Goal: Task Accomplishment & Management: Complete application form

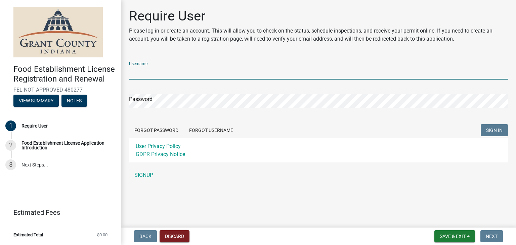
click at [157, 72] on input "Username" at bounding box center [318, 73] width 379 height 14
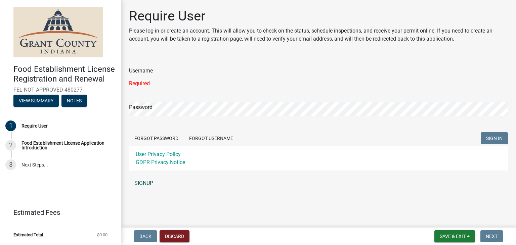
click at [146, 176] on div "Username Required Password Forgot Password Forgot Username SIGN IN User Privacy…" at bounding box center [318, 123] width 379 height 134
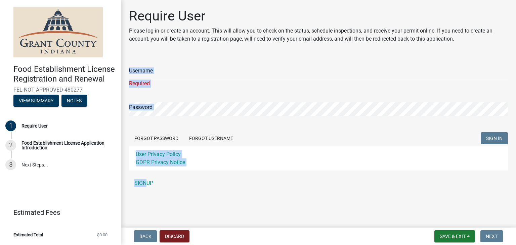
drag, startPoint x: 146, startPoint y: 176, endPoint x: 154, endPoint y: 73, distance: 103.5
click at [154, 73] on div "Username Required Password Forgot Password Forgot Username SIGN IN User Privacy…" at bounding box center [318, 123] width 379 height 134
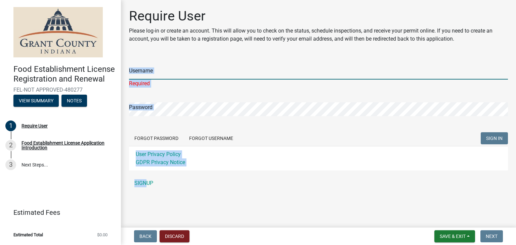
click at [154, 74] on input "Username" at bounding box center [318, 73] width 379 height 14
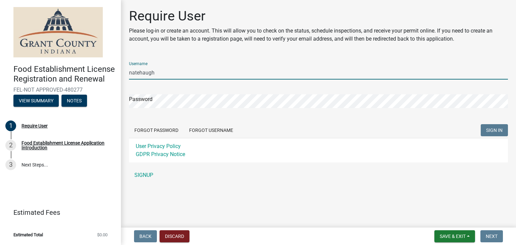
type input "natehaugh"
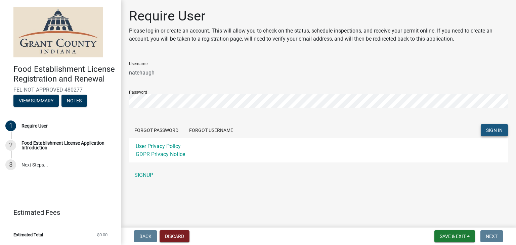
click at [492, 133] on span "SIGN IN" at bounding box center [495, 130] width 16 height 5
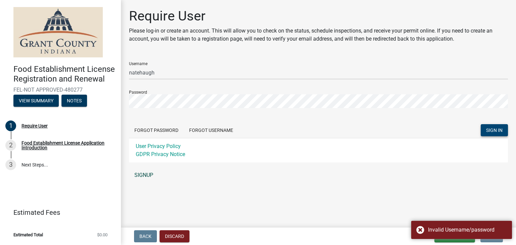
click at [147, 175] on link "SIGNUP" at bounding box center [318, 175] width 379 height 13
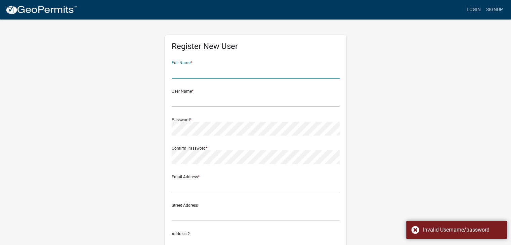
click at [202, 70] on input "text" at bounding box center [256, 72] width 168 height 14
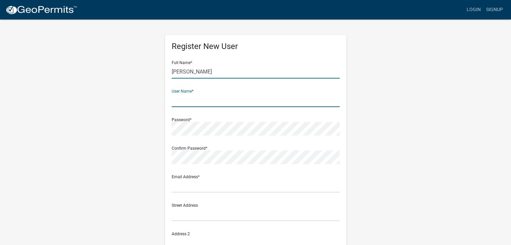
click at [202, 70] on input "[PERSON_NAME]" at bounding box center [256, 72] width 168 height 14
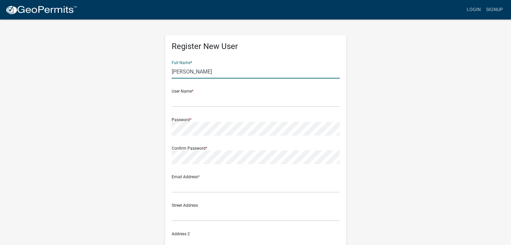
type input "[PERSON_NAME]"
click at [198, 109] on form "Full Name * Nate Haugh User Name * Password * Confirm Password * Email Address …" at bounding box center [256, 199] width 168 height 288
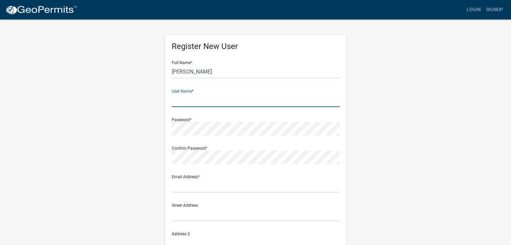
click at [195, 100] on input "text" at bounding box center [256, 100] width 168 height 14
type input "n"
type input "ohana1"
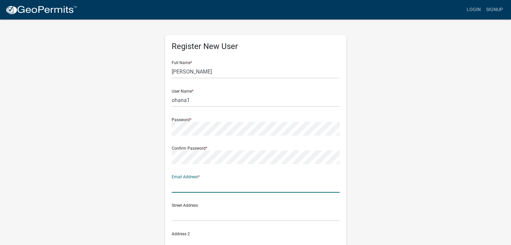
click at [186, 190] on input "text" at bounding box center [256, 186] width 168 height 14
type input "[EMAIL_ADDRESS][DOMAIN_NAME]"
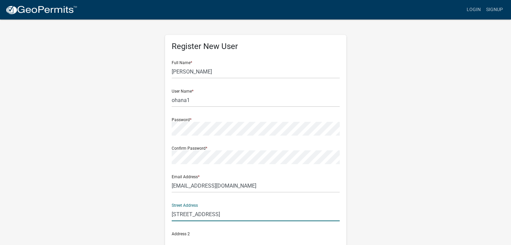
type input "106 W State St"
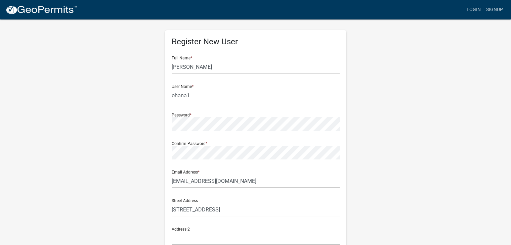
scroll to position [133, 0]
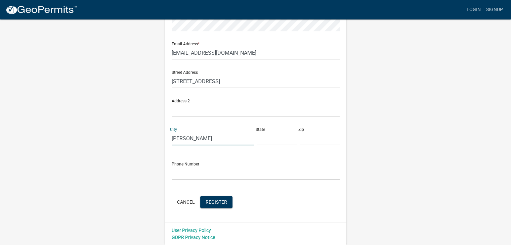
type input "Pendleton"
type input "IN"
type input "46064"
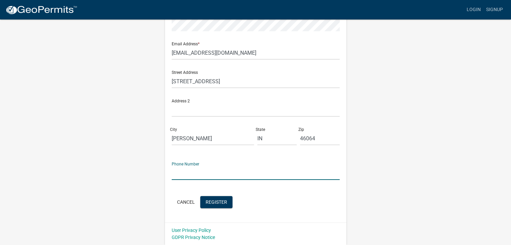
click at [184, 177] on input "text" at bounding box center [256, 173] width 168 height 14
type input "765-606-2301"
click at [217, 207] on button "Register" at bounding box center [216, 202] width 32 height 12
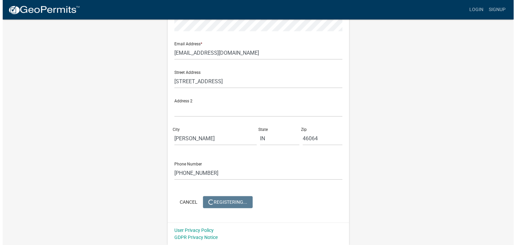
scroll to position [0, 0]
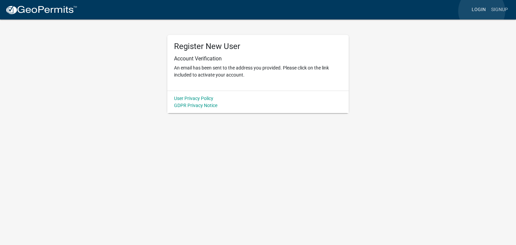
click at [482, 11] on link "Login" at bounding box center [479, 9] width 20 height 13
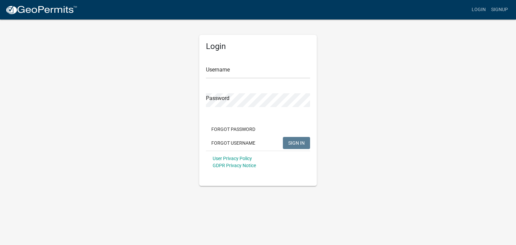
click at [248, 61] on div "Username" at bounding box center [258, 66] width 104 height 23
click at [246, 73] on input "Username" at bounding box center [258, 72] width 104 height 14
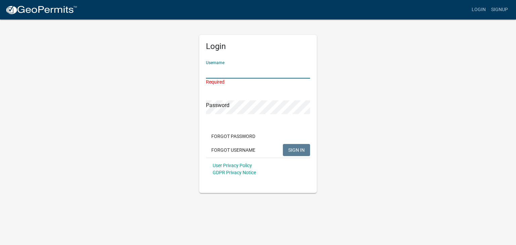
type input "ohana1"
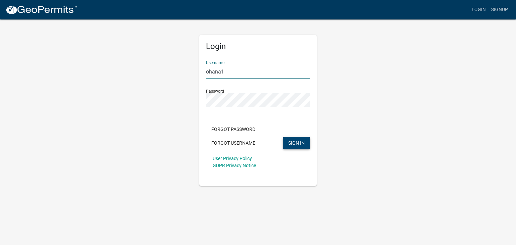
click at [297, 139] on button "SIGN IN" at bounding box center [296, 143] width 27 height 12
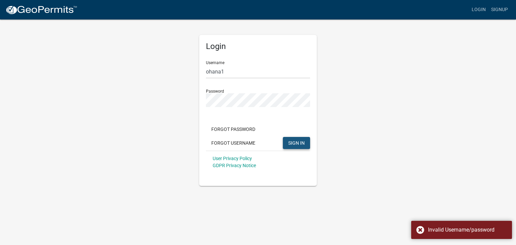
click at [295, 142] on span "SIGN IN" at bounding box center [296, 142] width 16 height 5
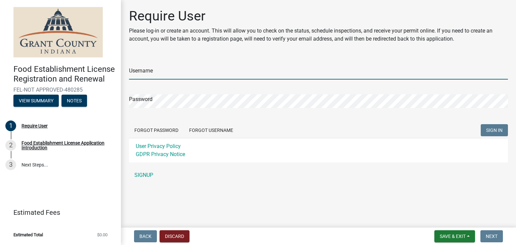
click at [187, 79] on input "Username" at bounding box center [318, 73] width 379 height 14
type input "ohana1"
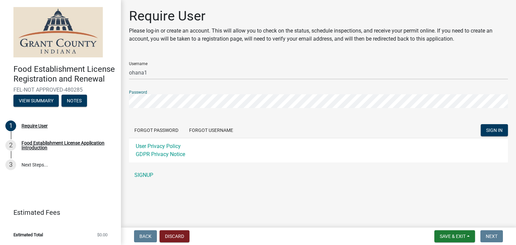
click at [95, 112] on div "Food Establishment License Registration and Renewal FEL-NOT APPROVED-480285 Vie…" at bounding box center [258, 122] width 516 height 245
click at [153, 113] on form "Username ohana1 Password Forgot Password Forgot Username SIGN IN User Privacy P…" at bounding box center [318, 109] width 379 height 106
click at [491, 128] on span "SIGN IN" at bounding box center [495, 130] width 16 height 5
click at [157, 134] on button "Forgot Password" at bounding box center [156, 130] width 55 height 12
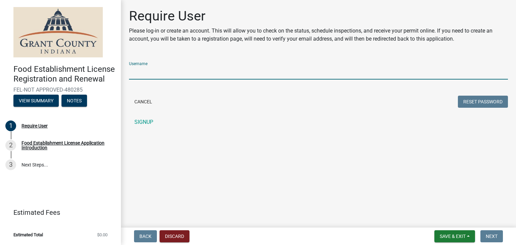
click at [137, 78] on input "Username" at bounding box center [318, 73] width 379 height 14
type input "ohana1"
click at [376, 107] on div "Cancel Reset Password" at bounding box center [318, 103] width 379 height 14
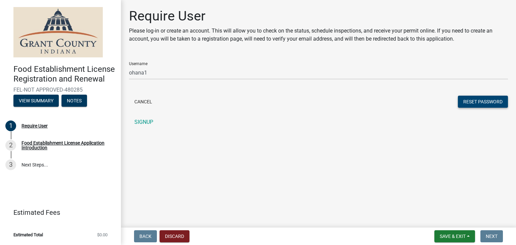
click at [468, 104] on button "Reset Password" at bounding box center [483, 102] width 50 height 12
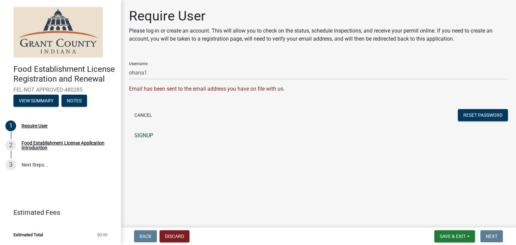
click at [143, 137] on link "SIGNUP" at bounding box center [318, 135] width 379 height 13
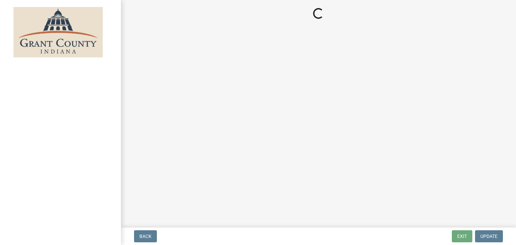
click at [137, 226] on div "Loading..." at bounding box center [258, 122] width 516 height 245
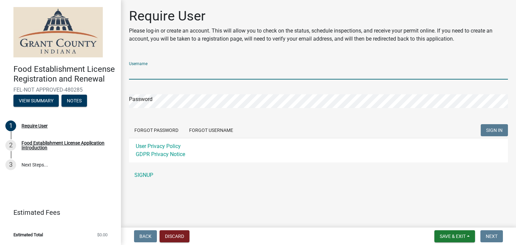
click at [167, 78] on input "Username" at bounding box center [318, 73] width 379 height 14
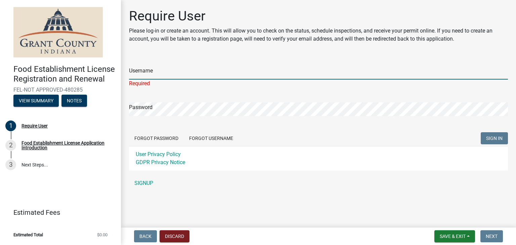
type input "ohana1"
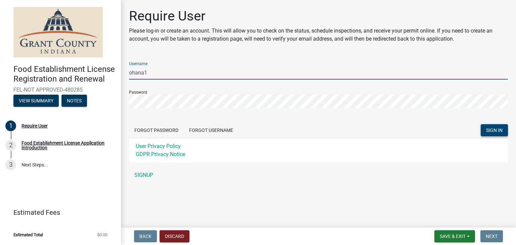
click at [499, 133] on button "SIGN IN" at bounding box center [494, 130] width 27 height 12
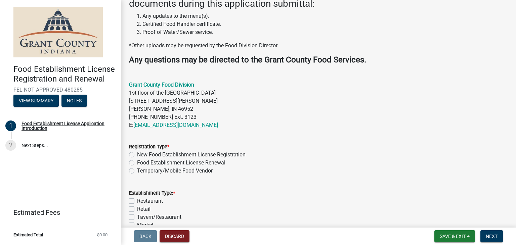
scroll to position [165, 0]
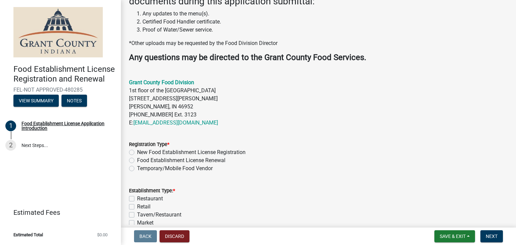
click at [364, 139] on form "Registration Type * New Food Establishment License Registration Food Establishm…" at bounding box center [318, 152] width 379 height 40
click at [137, 167] on label "Temporary/Mobile Food Vendor" at bounding box center [175, 169] width 76 height 8
click at [137, 167] on input "Temporary/Mobile Food Vendor" at bounding box center [139, 167] width 4 height 4
radio input "true"
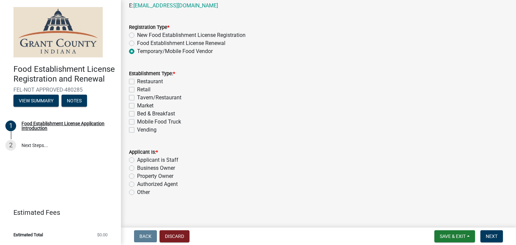
scroll to position [285, 0]
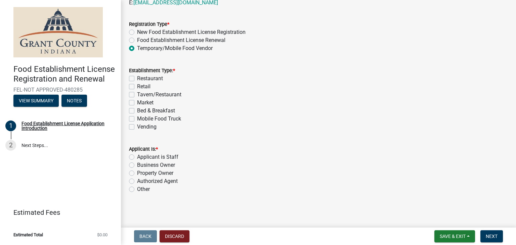
click at [137, 121] on label "Mobile Food Truck" at bounding box center [159, 119] width 44 height 8
click at [137, 119] on input "Mobile Food Truck" at bounding box center [139, 117] width 4 height 4
checkbox input "true"
checkbox input "false"
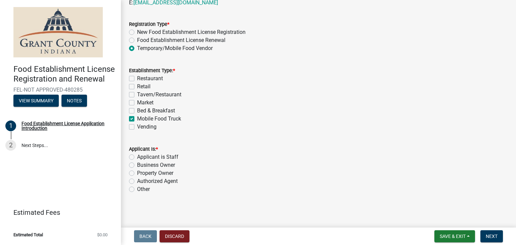
checkbox input "false"
checkbox input "true"
checkbox input "false"
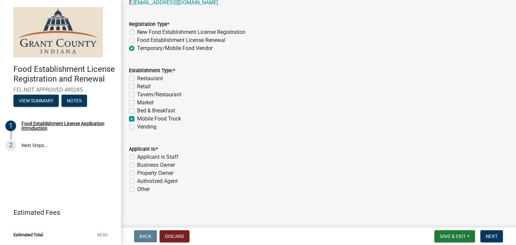
click at [137, 167] on label "Business Owner" at bounding box center [156, 165] width 38 height 8
click at [137, 166] on input "Business Owner" at bounding box center [139, 163] width 4 height 4
radio input "true"
click at [492, 238] on span "Next" at bounding box center [492, 236] width 12 height 5
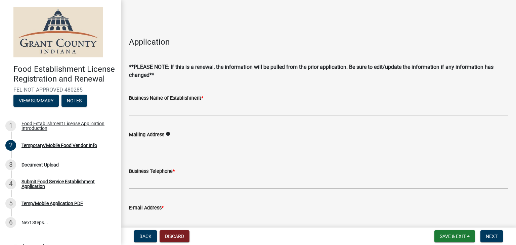
scroll to position [112, 0]
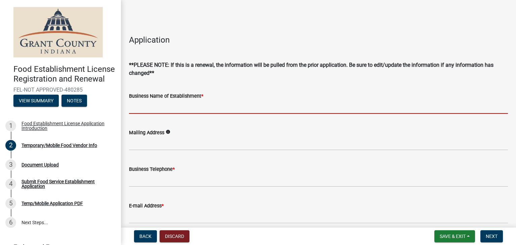
click at [144, 108] on input "Business Name of Establishment *" at bounding box center [318, 107] width 379 height 14
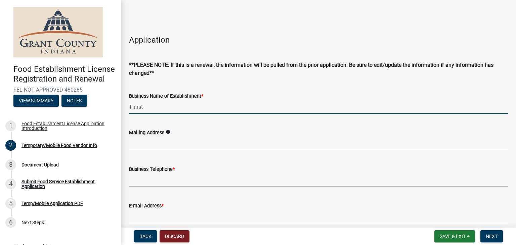
type input "Thirst"
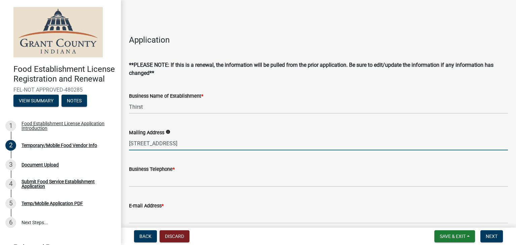
type input "106 West State St"
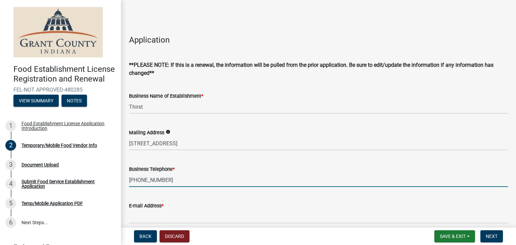
type input "765-267-1762"
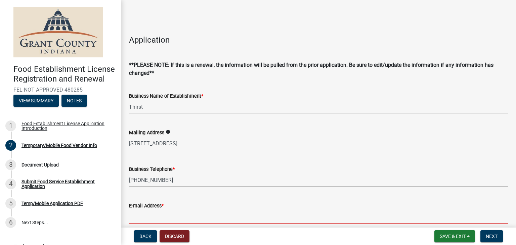
click at [165, 220] on input "E-mail Address *" at bounding box center [318, 217] width 379 height 14
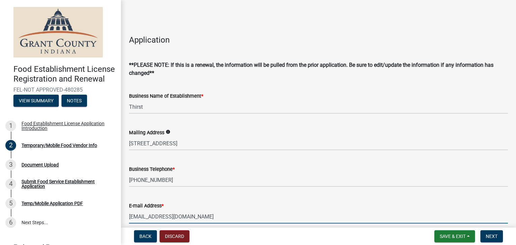
type input "[EMAIL_ADDRESS][DOMAIN_NAME]"
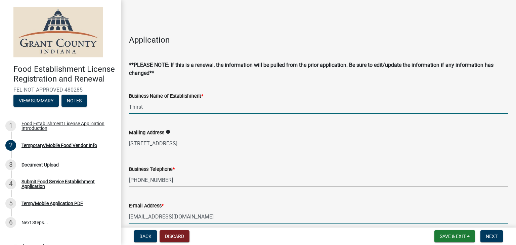
click at [130, 107] on input "Thirst" at bounding box center [318, 107] width 379 height 14
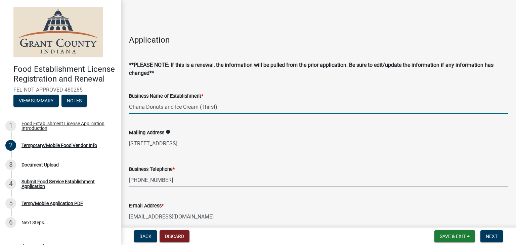
click at [264, 108] on input "Ohana Donuts and Ice Cream (Thirst)" at bounding box center [318, 107] width 379 height 14
click at [199, 107] on input "Ohana Donuts and Ice Cream (Thirst)" at bounding box center [318, 107] width 379 height 14
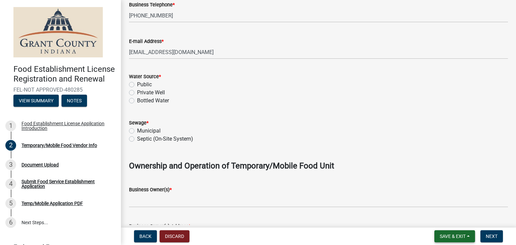
scroll to position [277, 0]
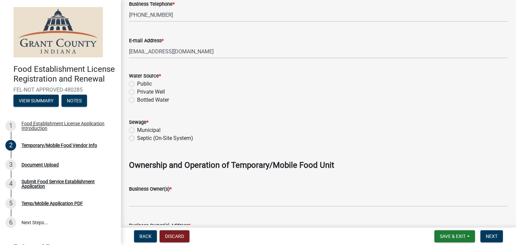
type input "Ohana Donuts and Ice Cream - (Thirst)"
click at [137, 83] on label "Public" at bounding box center [144, 84] width 15 height 8
click at [137, 83] on input "Public" at bounding box center [139, 82] width 4 height 4
radio input "true"
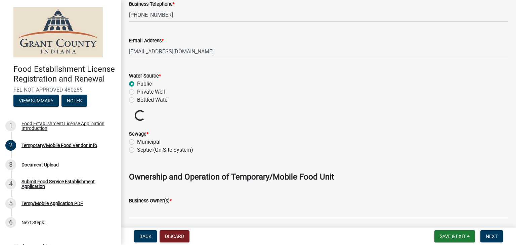
click at [130, 143] on wm-data-entity-input "Sewage * Municipal Septic (On-Site System)" at bounding box center [318, 141] width 379 height 38
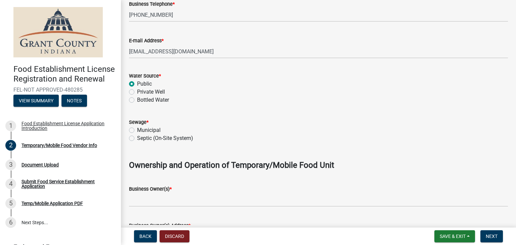
click at [137, 128] on label "Municipal" at bounding box center [149, 130] width 24 height 8
click at [137, 128] on input "Municipal" at bounding box center [139, 128] width 4 height 4
radio input "true"
click at [165, 208] on wm-data-entity-input "Business Owner(s) *" at bounding box center [318, 194] width 379 height 37
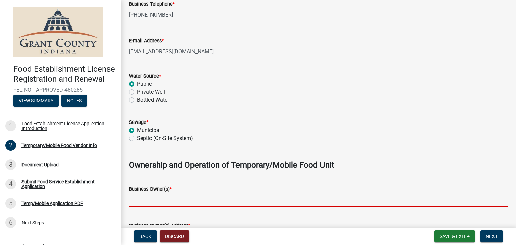
click at [165, 203] on input "Business Owner(s) *" at bounding box center [318, 200] width 379 height 14
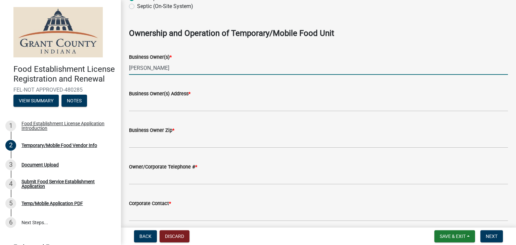
scroll to position [411, 0]
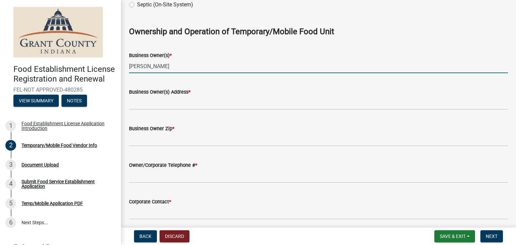
type input "[PERSON_NAME]"
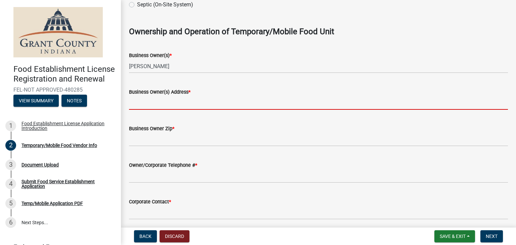
click at [157, 107] on input "Business Owner(s) Address *" at bounding box center [318, 103] width 379 height 14
type input "6864 S 100 W"
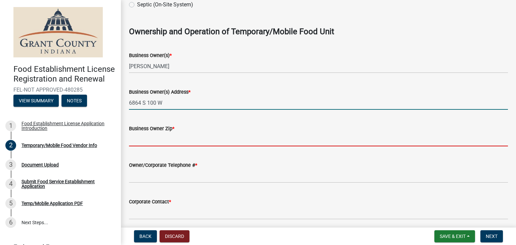
type input "46064"
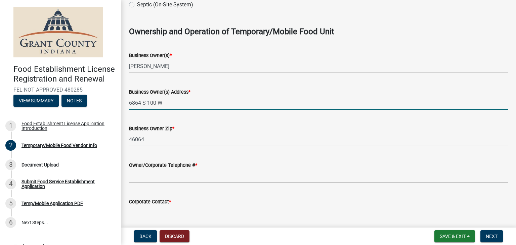
type input "7656062301"
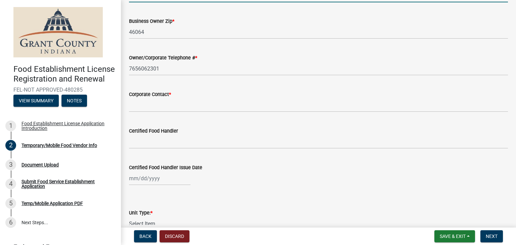
scroll to position [523, 0]
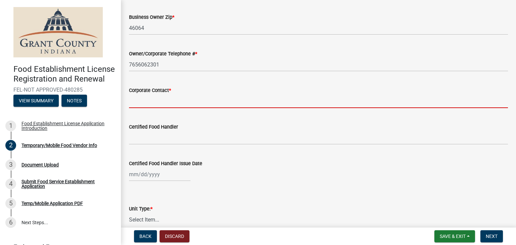
click at [154, 103] on input "Corporate Contact *" at bounding box center [318, 101] width 379 height 14
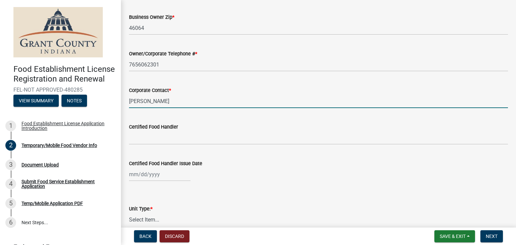
type input "[PERSON_NAME]"
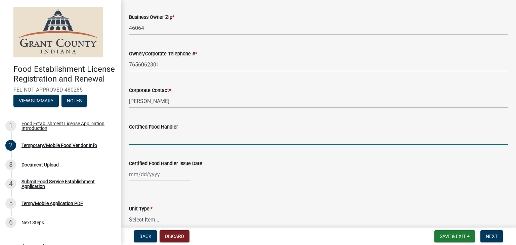
click at [163, 137] on input "Certified Food Handler" at bounding box center [318, 138] width 379 height 14
type input "[PERSON_NAME]"
click at [136, 178] on div at bounding box center [160, 175] width 62 height 14
select select "9"
select select "2025"
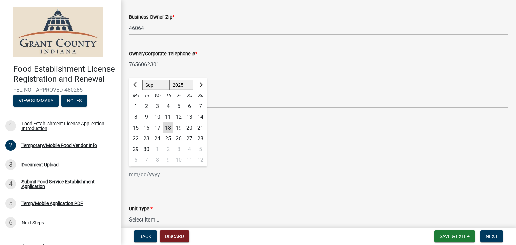
click at [184, 86] on select "1525 1526 1527 1528 1529 1530 1531 1532 1533 1534 1535 1536 1537 1538 1539 1540…" at bounding box center [182, 85] width 24 height 10
drag, startPoint x: 184, startPoint y: 86, endPoint x: 154, endPoint y: 81, distance: 30.3
click at [154, 81] on ngb-datepicker-navigation-select "Jan Feb Mar Apr May Jun Jul Aug Sep Oct Nov Dec 1525 1526 1527 1528 1529 1530 1…" at bounding box center [168, 85] width 51 height 10
click at [154, 81] on select "Jan Feb Mar Apr May Jun [DATE] Aug Sep Oct Nov Dec" at bounding box center [156, 85] width 27 height 10
select select "6"
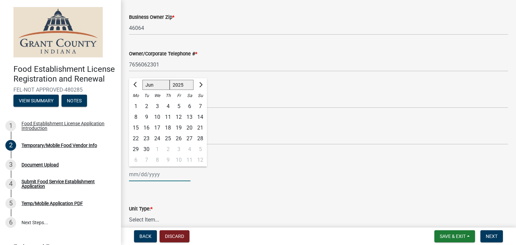
click at [143, 80] on select "Jan Feb Mar Apr May Jun [DATE] Aug Sep Oct Nov Dec" at bounding box center [156, 85] width 27 height 10
click at [181, 86] on select "1525 1526 1527 1528 1529 1530 1531 1532 1533 1534 1535 1536 1537 1538 1539 1540…" at bounding box center [182, 85] width 24 height 10
select select "2024"
click at [170, 80] on select "1525 1526 1527 1528 1529 1530 1531 1532 1533 1534 1535 1536 1537 1538 1539 1540…" at bounding box center [182, 85] width 24 height 10
click at [148, 138] on div "18" at bounding box center [146, 138] width 11 height 11
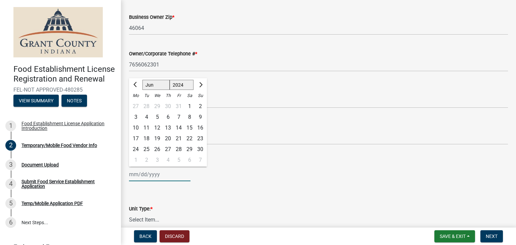
type input "[DATE]"
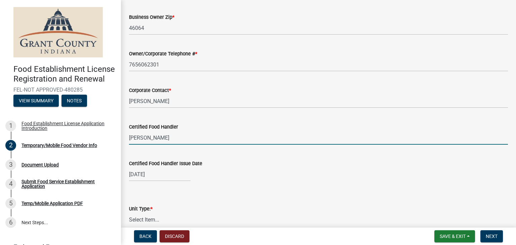
drag, startPoint x: 148, startPoint y: 138, endPoint x: 149, endPoint y: 135, distance: 3.5
click at [149, 135] on input "[PERSON_NAME]" at bounding box center [318, 138] width 379 height 14
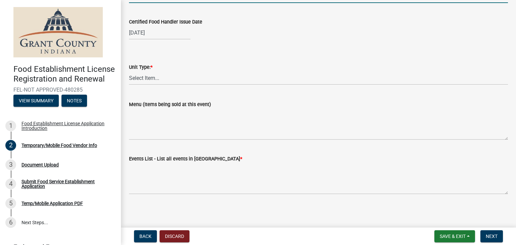
scroll to position [665, 0]
click at [160, 72] on select "Select Item... Mobile Trailer Stand Tent Cart Truck" at bounding box center [318, 78] width 379 height 14
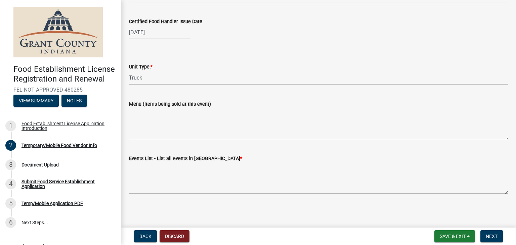
click at [129, 71] on select "Select Item... Mobile Trailer Stand Tent Cart Truck" at bounding box center [318, 78] width 379 height 14
select select "3bb9885e-2350-489f-895e-358cefbf4621"
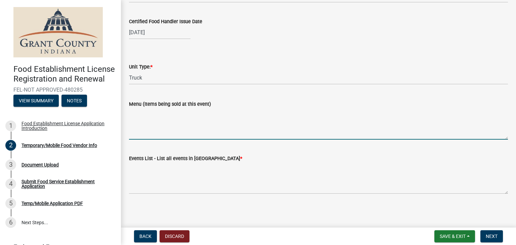
click at [167, 139] on textarea "Menu (Items being sold at this event)" at bounding box center [318, 124] width 379 height 32
type textarea "Ice Cream, sodas, coffees"
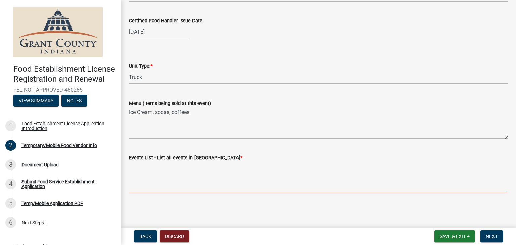
click at [148, 183] on textarea "Events List - List all events in [GEOGRAPHIC_DATA] *" at bounding box center [318, 178] width 379 height 32
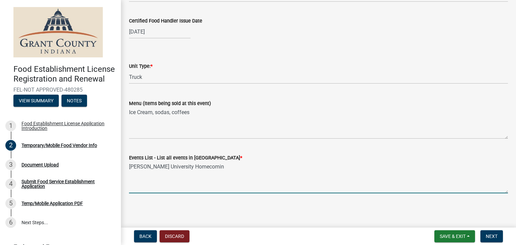
type textarea "Taylor University Homecoming"
click at [489, 237] on span "Next" at bounding box center [492, 236] width 12 height 5
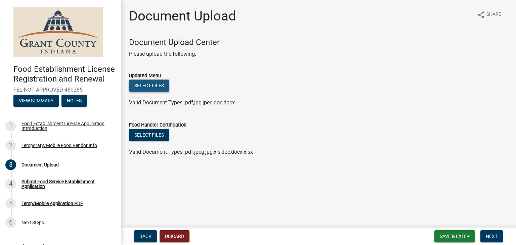
click at [153, 86] on button "Select files" at bounding box center [149, 86] width 40 height 12
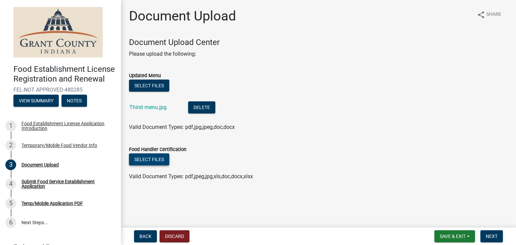
click at [152, 160] on button "Select files" at bounding box center [149, 160] width 40 height 12
click at [150, 159] on button "Select files" at bounding box center [149, 160] width 40 height 12
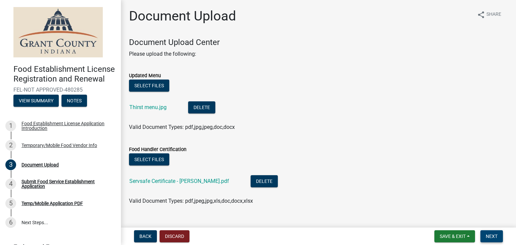
click at [498, 234] on span "Next" at bounding box center [492, 236] width 12 height 5
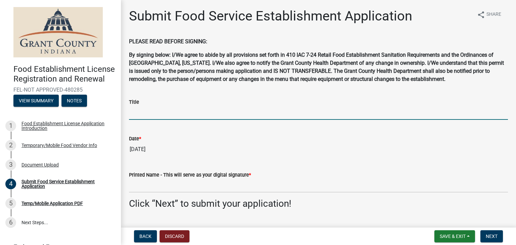
click at [186, 117] on input "Title" at bounding box center [318, 113] width 379 height 14
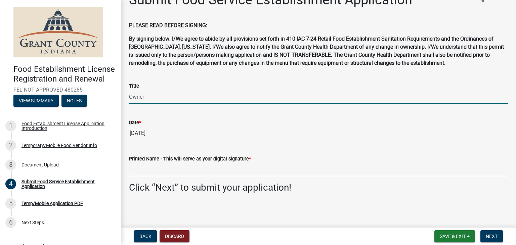
type input "Owner"
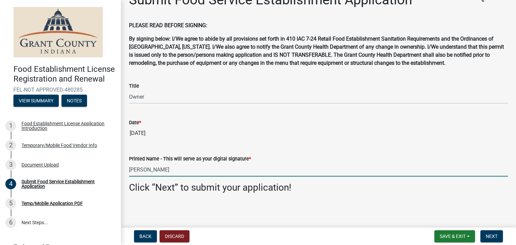
type input "[PERSON_NAME]"
click at [492, 237] on span "Next" at bounding box center [492, 236] width 12 height 5
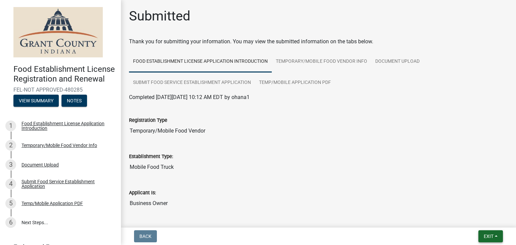
click at [486, 233] on button "Exit" at bounding box center [491, 237] width 25 height 12
click at [463, 202] on button "Save" at bounding box center [477, 203] width 54 height 16
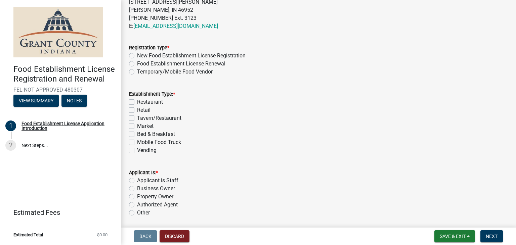
scroll to position [263, 0]
click at [137, 72] on label "Temporary/Mobile Food Vendor" at bounding box center [175, 71] width 76 height 8
click at [137, 72] on input "Temporary/Mobile Food Vendor" at bounding box center [139, 69] width 4 height 4
radio input "true"
click at [132, 144] on div "Mobile Food Truck" at bounding box center [318, 142] width 379 height 8
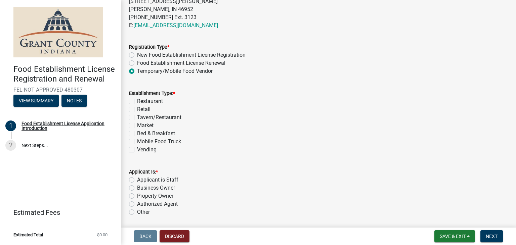
click at [137, 143] on label "Mobile Food Truck" at bounding box center [159, 142] width 44 height 8
click at [137, 142] on input "Mobile Food Truck" at bounding box center [139, 140] width 4 height 4
checkbox input "true"
checkbox input "false"
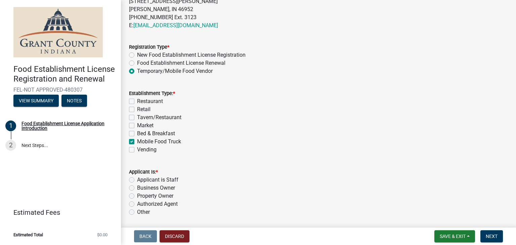
checkbox input "false"
checkbox input "true"
checkbox input "false"
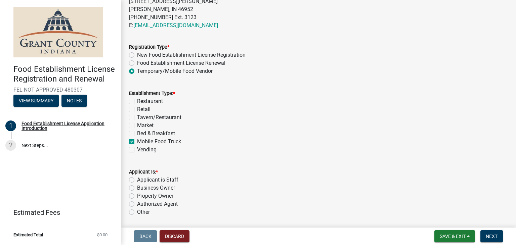
click at [137, 186] on label "Business Owner" at bounding box center [156, 188] width 38 height 8
click at [137, 186] on input "Business Owner" at bounding box center [139, 186] width 4 height 4
radio input "true"
click at [492, 236] on span "Next" at bounding box center [492, 236] width 12 height 5
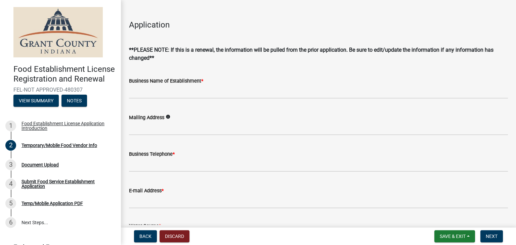
scroll to position [127, 0]
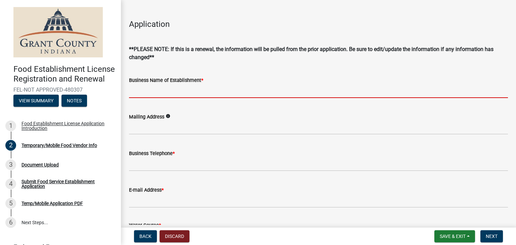
click at [190, 93] on input "Business Name of Establishment *" at bounding box center [318, 91] width 379 height 14
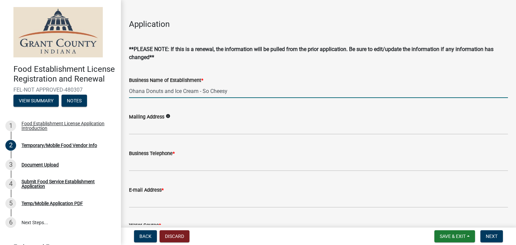
type input "Ohana Donuts and Ice Cream - So Cheesy"
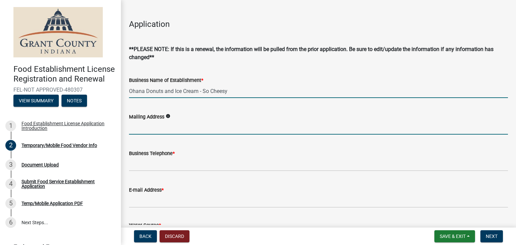
click at [203, 126] on input "Mailing Address" at bounding box center [318, 128] width 379 height 14
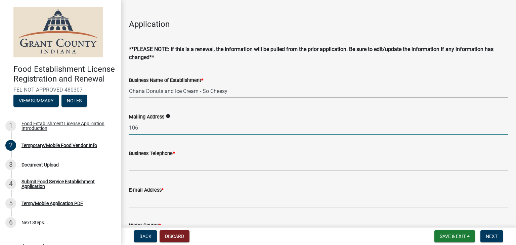
click at [203, 126] on input "106" at bounding box center [318, 128] width 379 height 14
type input "[STREET_ADDRESS]"
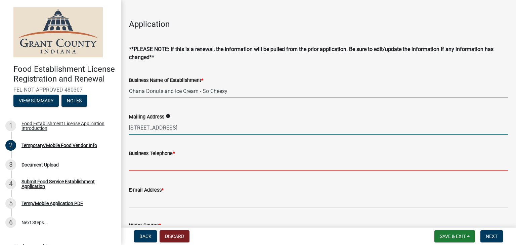
type input "7656062301"
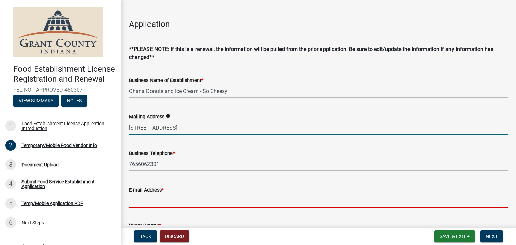
type input "[EMAIL_ADDRESS][DOMAIN_NAME]"
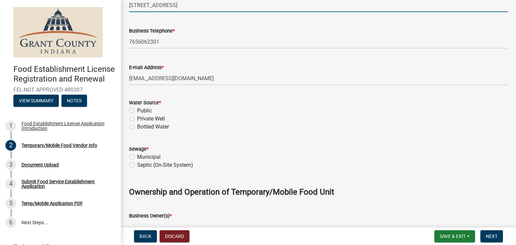
scroll to position [252, 0]
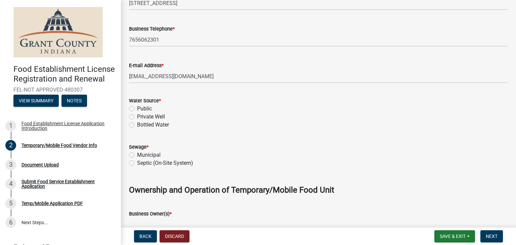
click at [137, 107] on label "Public" at bounding box center [144, 109] width 15 height 8
click at [137, 107] on input "Public" at bounding box center [139, 107] width 4 height 4
radio input "true"
click at [137, 156] on label "Municipal" at bounding box center [149, 155] width 24 height 8
click at [137, 156] on input "Municipal" at bounding box center [139, 153] width 4 height 4
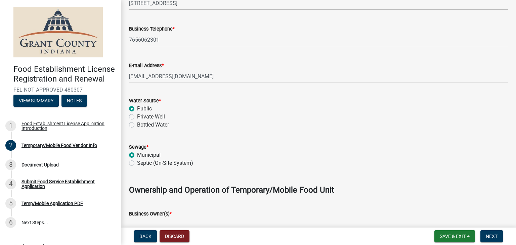
radio input "true"
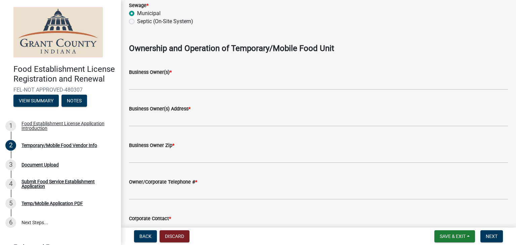
scroll to position [422, 0]
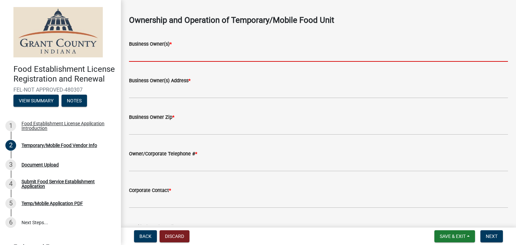
click at [184, 56] on input "Business Owner(s) *" at bounding box center [318, 55] width 379 height 14
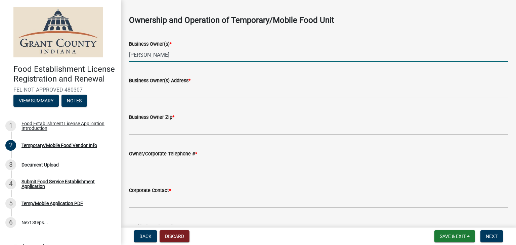
type input "[PERSON_NAME]"
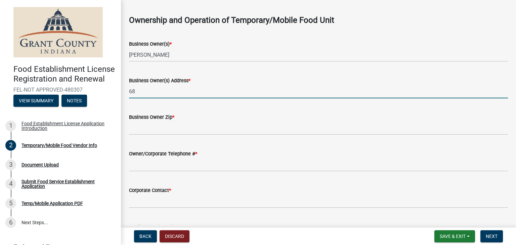
type input "6864 S 100 W"
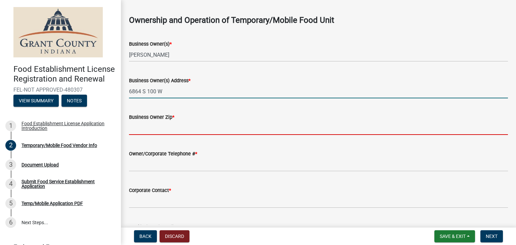
type input "46064"
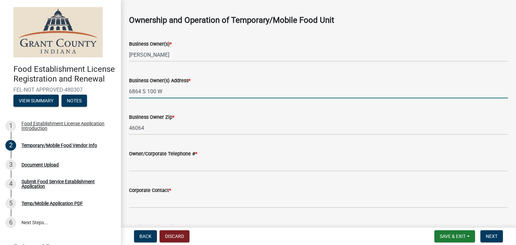
type input "7656062301"
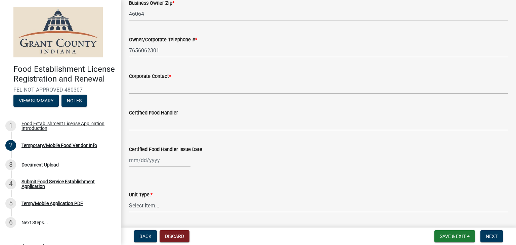
scroll to position [546, 0]
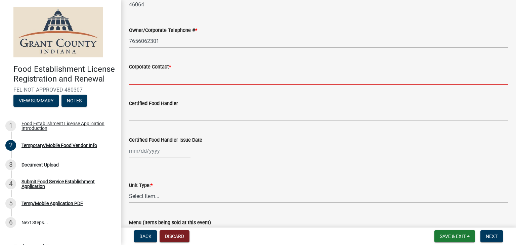
click at [171, 77] on input "Corporate Contact *" at bounding box center [318, 78] width 379 height 14
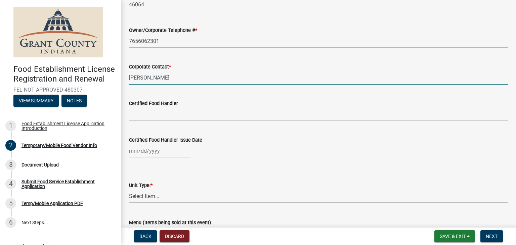
type input "[PERSON_NAME]"
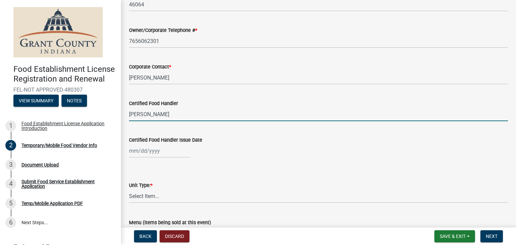
type input "[PERSON_NAME]"
select select "9"
select select "2025"
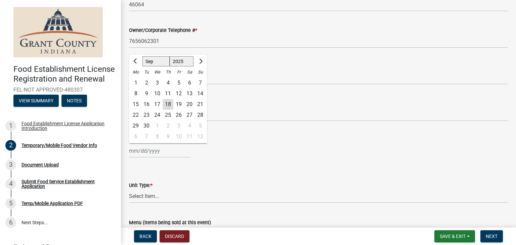
click at [150, 59] on select "Jan Feb Mar Apr May Jun [DATE] Aug Sep Oct Nov Dec" at bounding box center [156, 61] width 27 height 10
select select "6"
click at [143, 56] on select "Jan Feb Mar Apr May Jun [DATE] Aug Sep Oct Nov Dec" at bounding box center [156, 61] width 27 height 10
click at [178, 66] on select "1525 1526 1527 1528 1529 1530 1531 1532 1533 1534 1535 1536 1537 1538 1539 1540…" at bounding box center [182, 61] width 24 height 10
select select "2024"
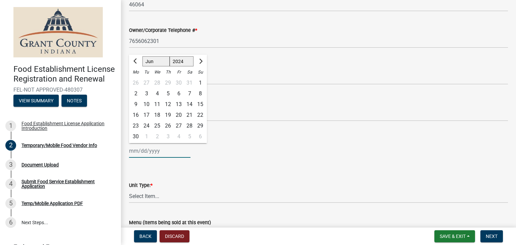
click at [170, 56] on select "1525 1526 1527 1528 1529 1530 1531 1532 1533 1534 1535 1536 1537 1538 1539 1540…" at bounding box center [182, 61] width 24 height 10
click at [146, 116] on div "18" at bounding box center [146, 115] width 11 height 11
type input "[DATE]"
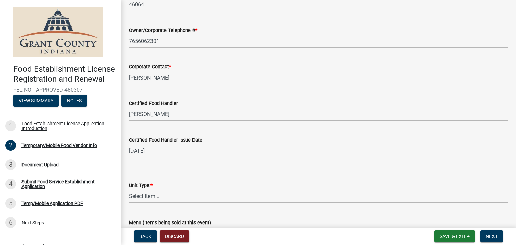
click at [152, 191] on select "Select Item... Mobile Trailer Stand Tent Cart Truck" at bounding box center [318, 197] width 379 height 14
click at [129, 190] on select "Select Item... Mobile Trailer Stand Tent Cart Truck" at bounding box center [318, 197] width 379 height 14
select select "986694ba-6a39-4309-ba8e-cbcd507728d3"
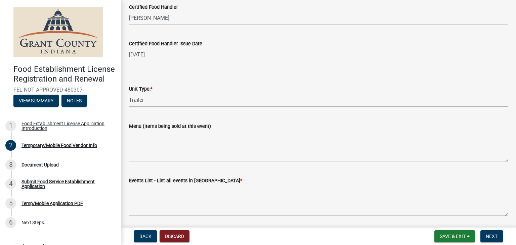
scroll to position [666, 0]
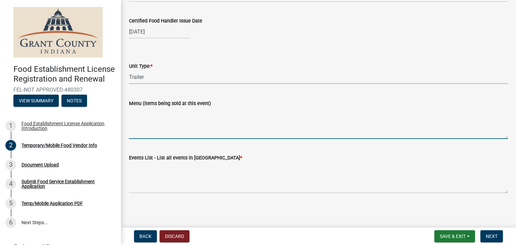
click at [167, 133] on textarea "Menu (Items being sold at this event)" at bounding box center [318, 124] width 379 height 32
type textarea "grilled sandwiches, mac and cheese, cheese curds, chips"
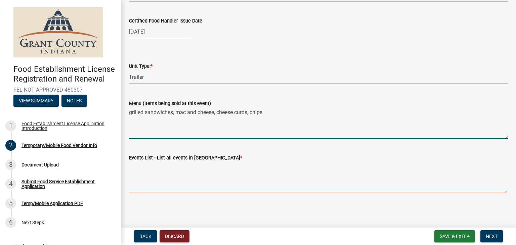
click at [191, 188] on textarea "Events List - List all events in [GEOGRAPHIC_DATA] *" at bounding box center [318, 178] width 379 height 32
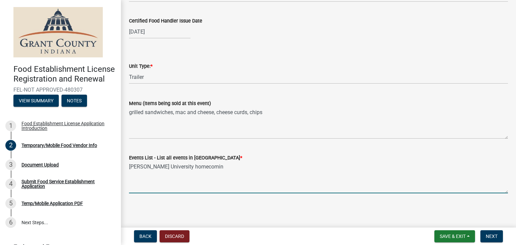
type textarea "[PERSON_NAME] University homecoming"
click at [496, 237] on span "Next" at bounding box center [492, 236] width 12 height 5
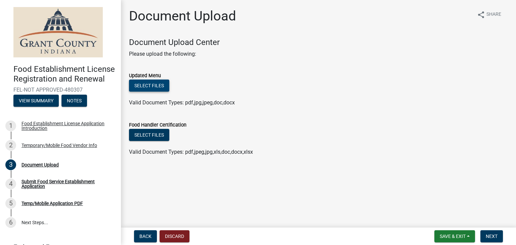
click at [146, 88] on button "Select files" at bounding box center [149, 86] width 40 height 12
click at [156, 136] on button "Select files" at bounding box center [149, 135] width 40 height 12
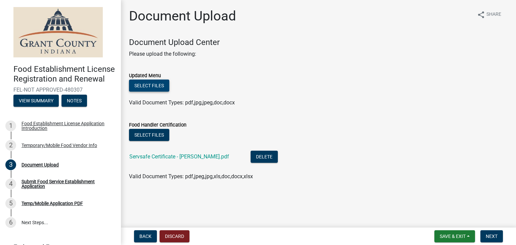
click at [145, 85] on button "Select files" at bounding box center [149, 86] width 40 height 12
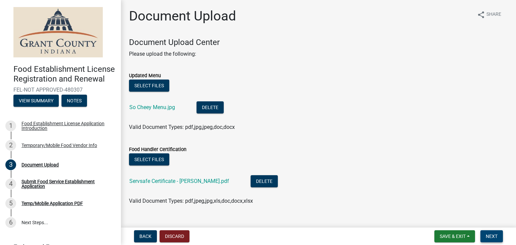
click at [495, 235] on span "Next" at bounding box center [492, 236] width 12 height 5
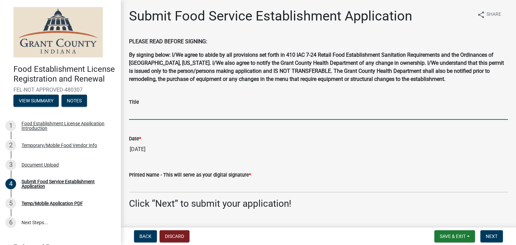
click at [167, 111] on input "Title" at bounding box center [318, 113] width 379 height 14
type input "Owner"
click at [165, 194] on wm-data-entity-input "Printed Name - This will serve as your digital signature *" at bounding box center [318, 180] width 379 height 37
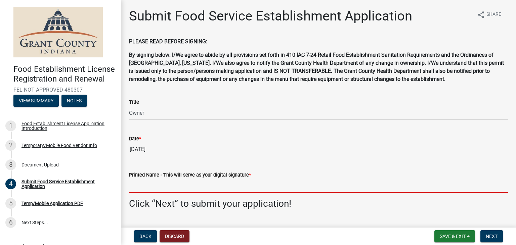
click at [159, 187] on input "Printed Name - This will serve as your digital signature *" at bounding box center [318, 186] width 379 height 14
type input "[PERSON_NAME]"
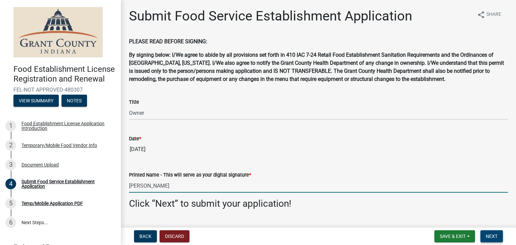
click at [489, 236] on span "Next" at bounding box center [492, 236] width 12 height 5
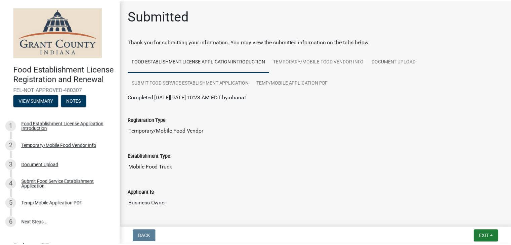
scroll to position [30, 0]
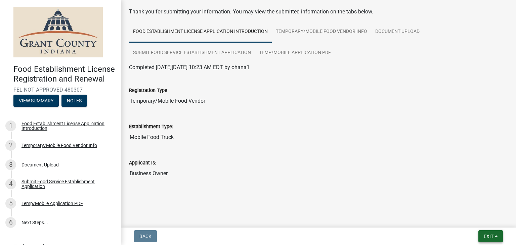
click at [491, 235] on span "Exit" at bounding box center [489, 236] width 10 height 5
click at [474, 223] on button "Save & Exit" at bounding box center [477, 219] width 54 height 16
